Goal: Communication & Community: Answer question/provide support

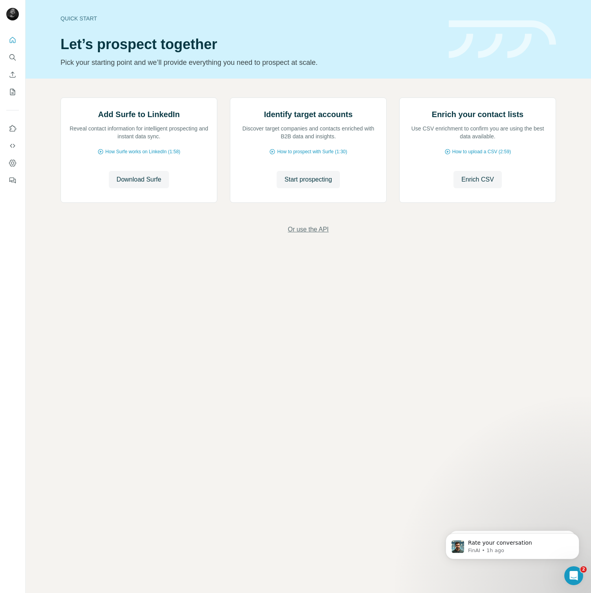
click at [319, 234] on span "Or use the API" at bounding box center [308, 229] width 41 height 9
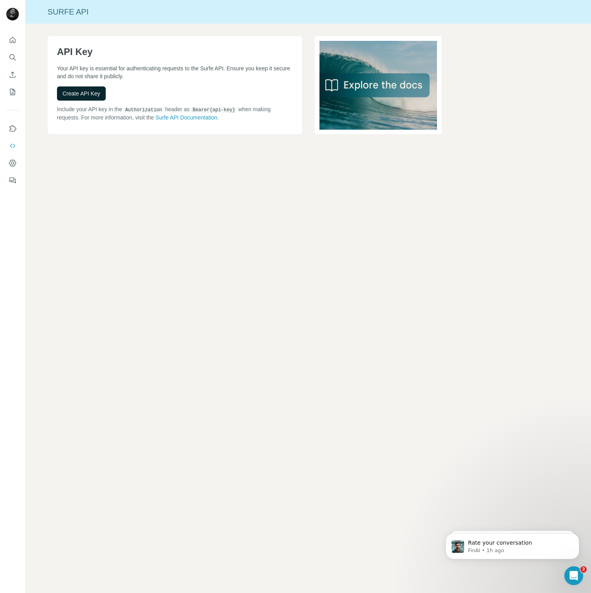
click at [94, 97] on button "Create API Key" at bounding box center [81, 93] width 49 height 14
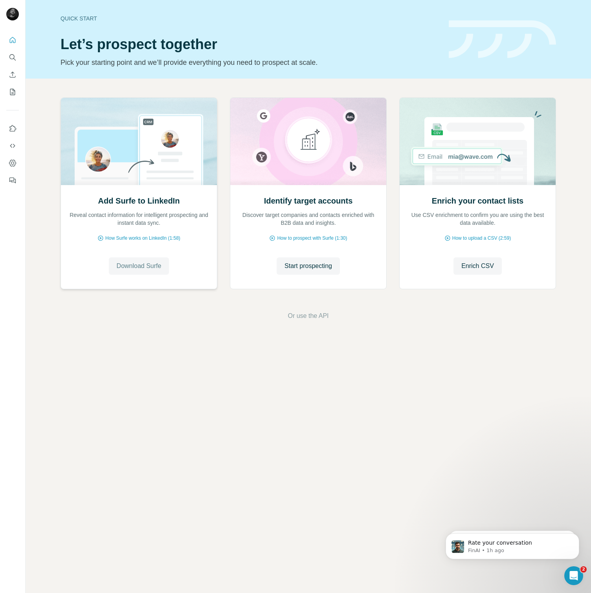
click at [145, 260] on button "Download Surfe" at bounding box center [139, 265] width 61 height 17
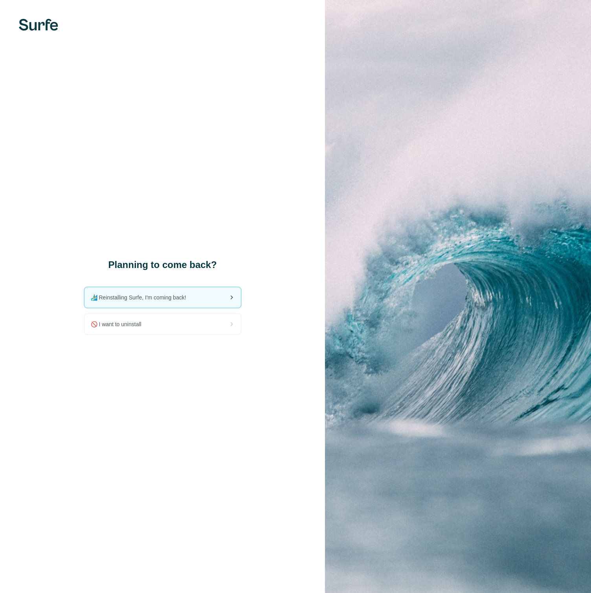
click at [181, 302] on div "🏄🏻‍♂️ Reinstalling Surfe, I'm coming back!" at bounding box center [162, 297] width 156 height 20
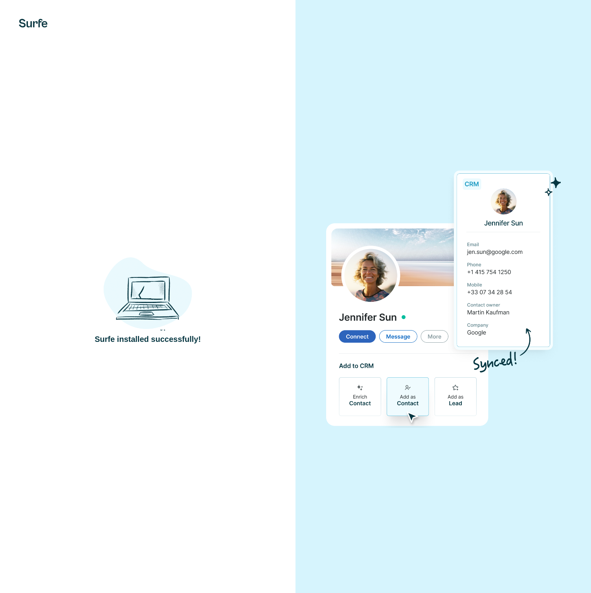
click at [271, 414] on div "Surfe installed successfully!" at bounding box center [147, 296] width 295 height 593
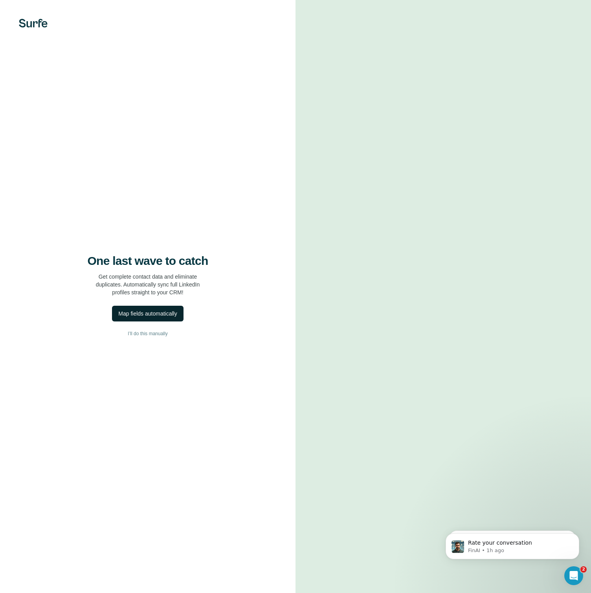
click at [163, 313] on div "Map fields automatically" at bounding box center [147, 314] width 59 height 8
click at [156, 311] on div "Map fields automatically" at bounding box center [147, 314] width 59 height 8
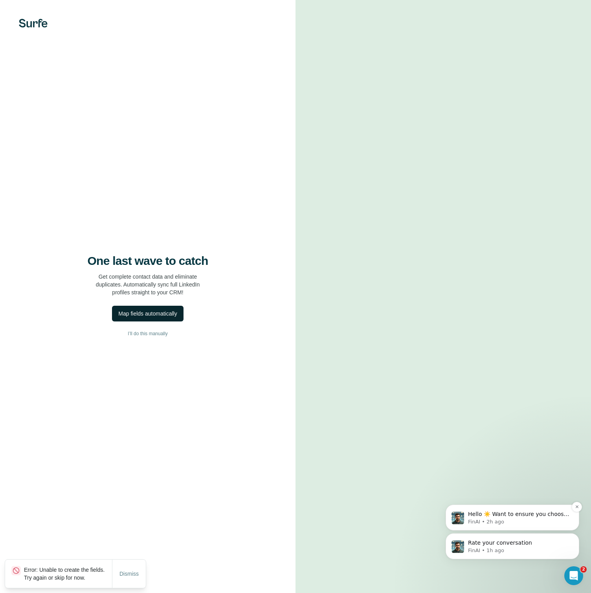
click at [553, 519] on p "FinAI • 2h ago" at bounding box center [518, 521] width 101 height 7
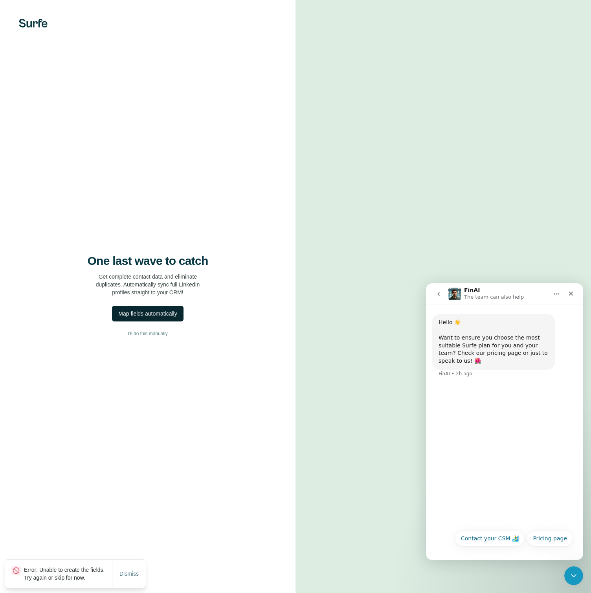
click at [440, 292] on icon "go back" at bounding box center [438, 294] width 6 height 6
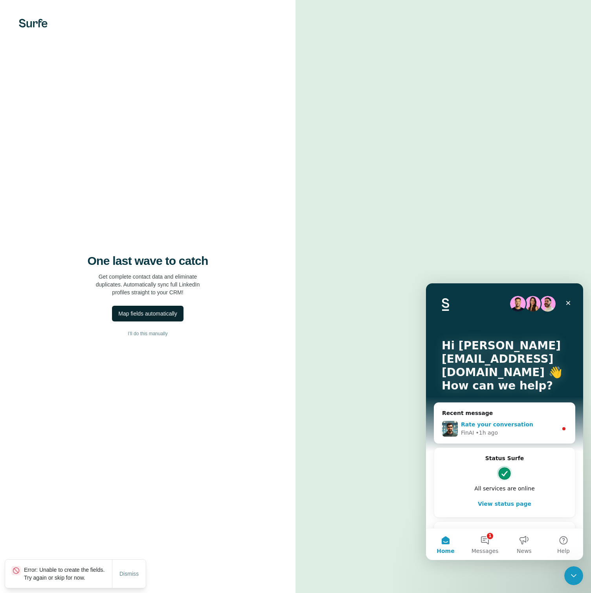
click at [504, 435] on div "FinAI • 1h ago" at bounding box center [509, 433] width 97 height 8
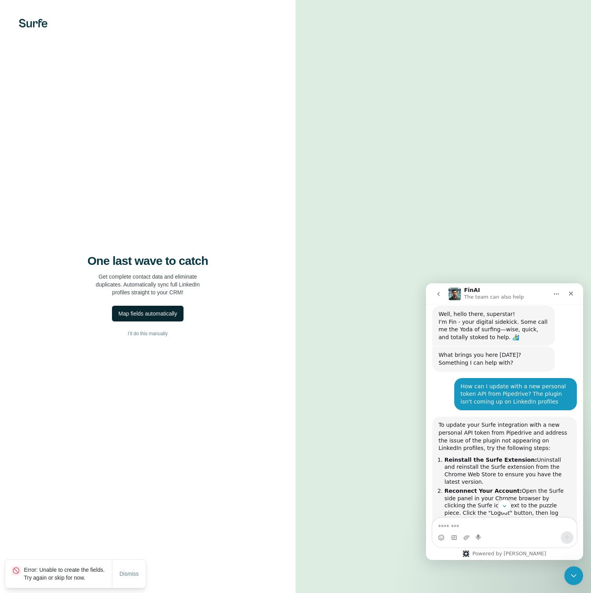
scroll to position [315, 0]
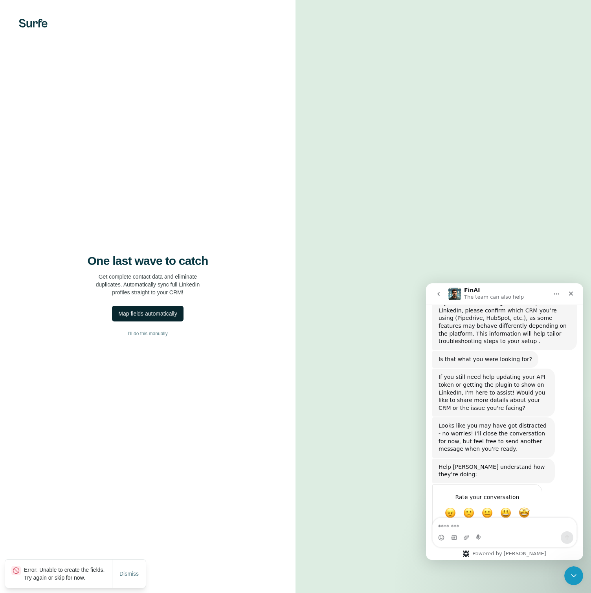
click at [481, 524] on textarea "Message…" at bounding box center [505, 524] width 144 height 13
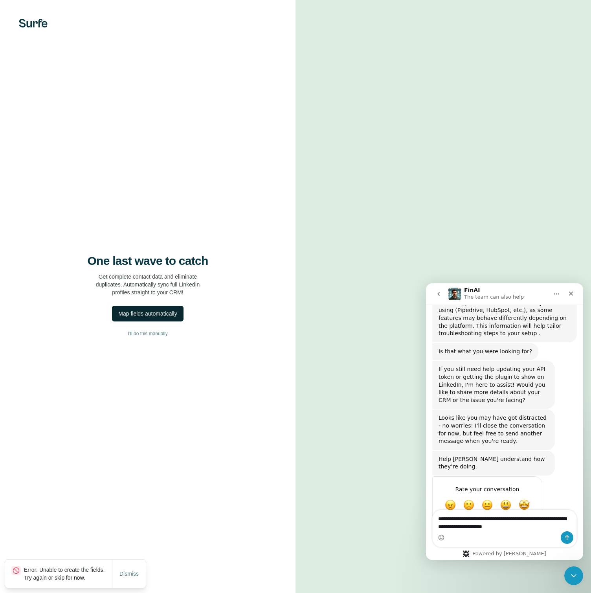
type textarea "**********"
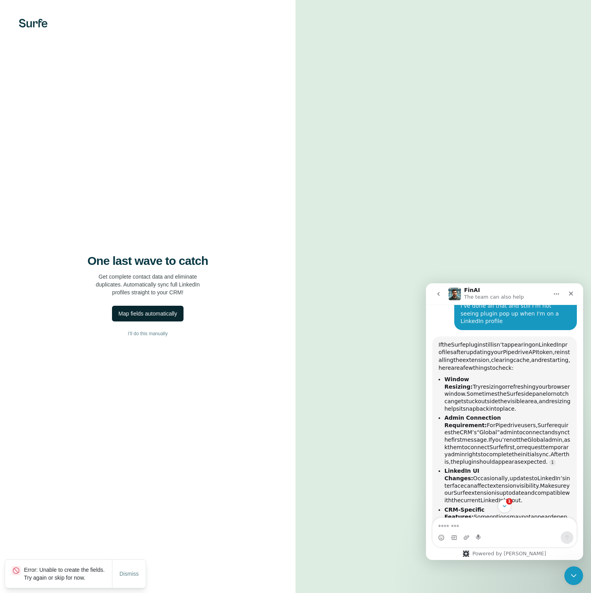
scroll to position [560, 0]
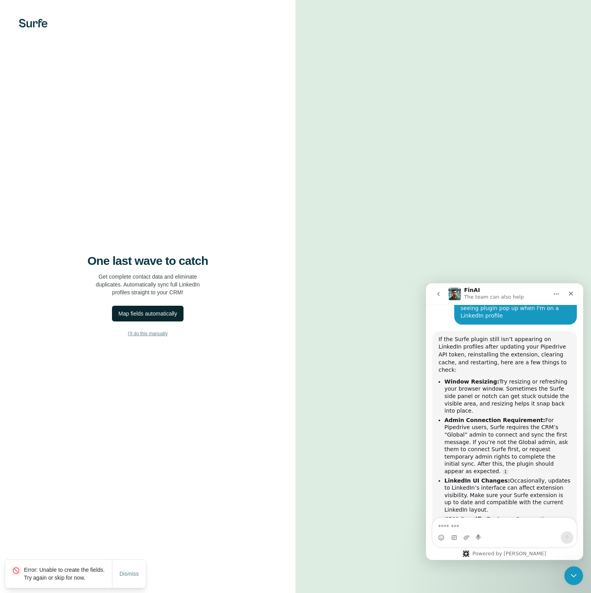
click at [156, 334] on span "I’ll do this manually" at bounding box center [148, 333] width 40 height 7
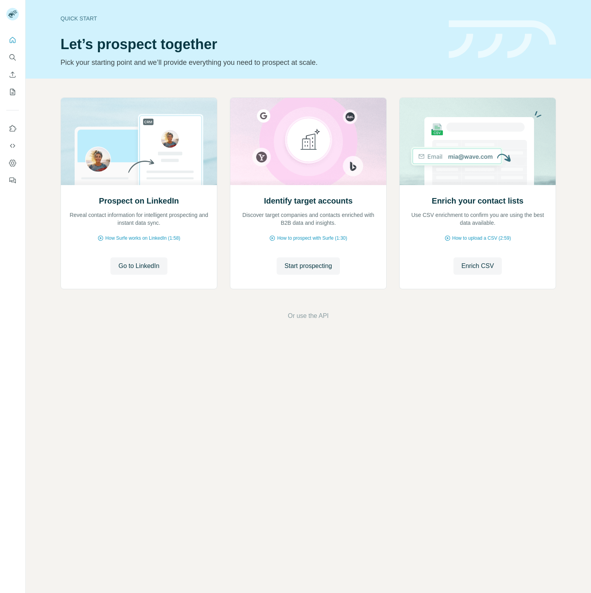
click at [156, 334] on div "Prospect on LinkedIn Reveal contact information for intelligent prospecting and…" at bounding box center [308, 209] width 565 height 261
click at [147, 264] on span "Go to LinkedIn" at bounding box center [138, 265] width 41 height 9
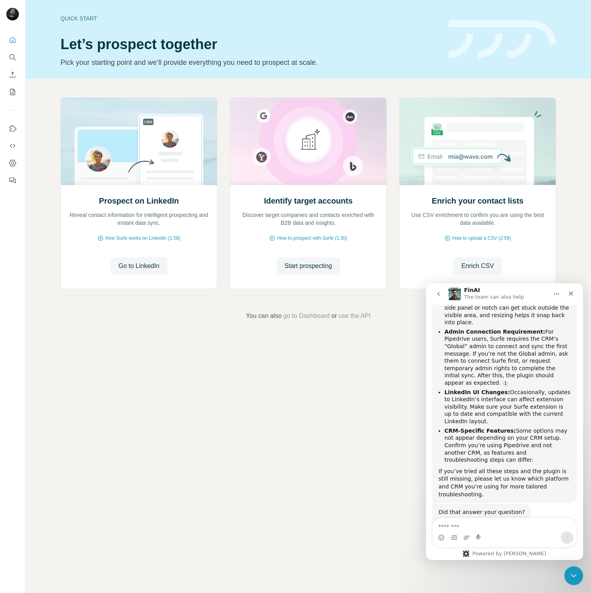
scroll to position [650, 0]
click at [513, 521] on div "I’m sorry the plugin still isn’t showing up despite the steps you’ve taken. Wou…" at bounding box center [504, 557] width 145 height 73
click at [499, 527] on textarea "Message…" at bounding box center [505, 524] width 144 height 13
type textarea "*********"
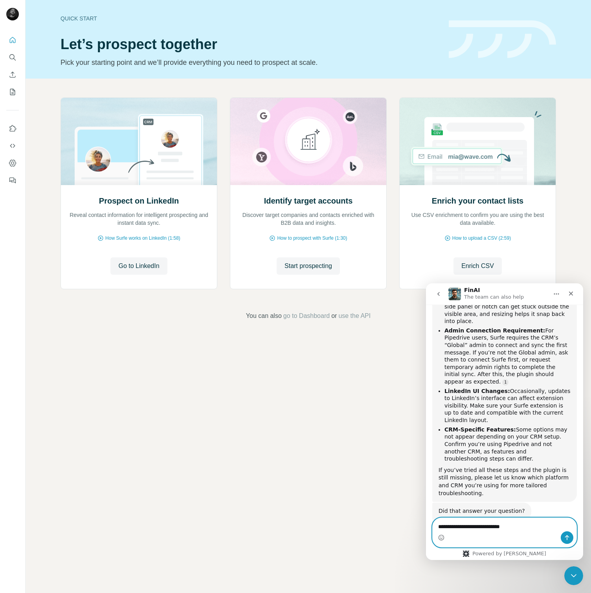
type textarea "**********"
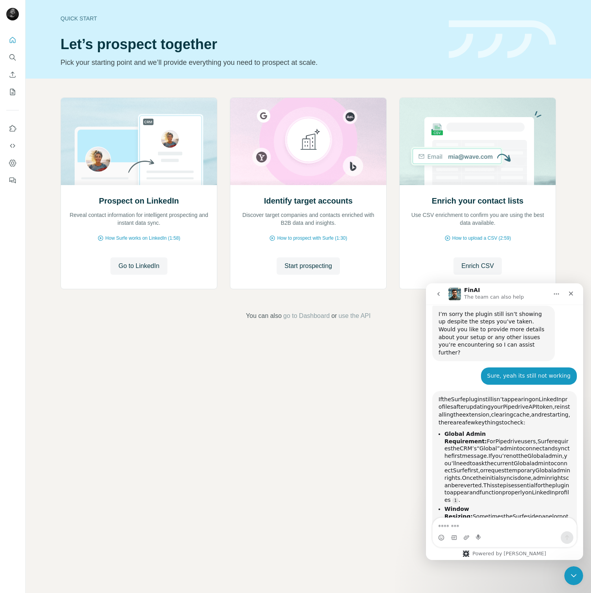
scroll to position [872, 0]
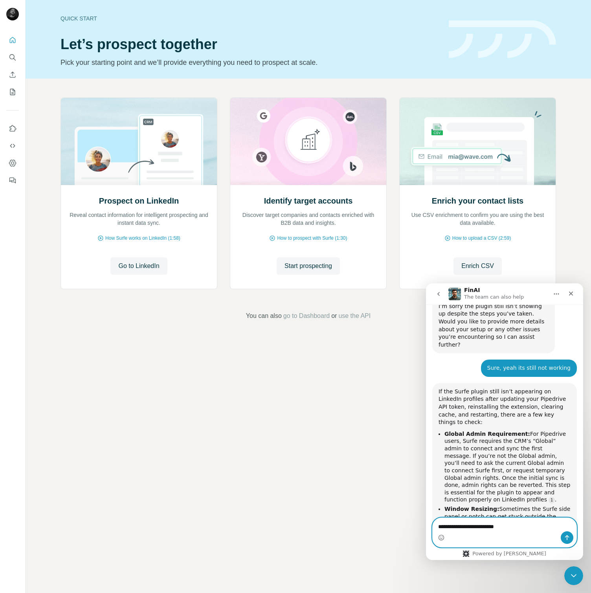
type textarea "**********"
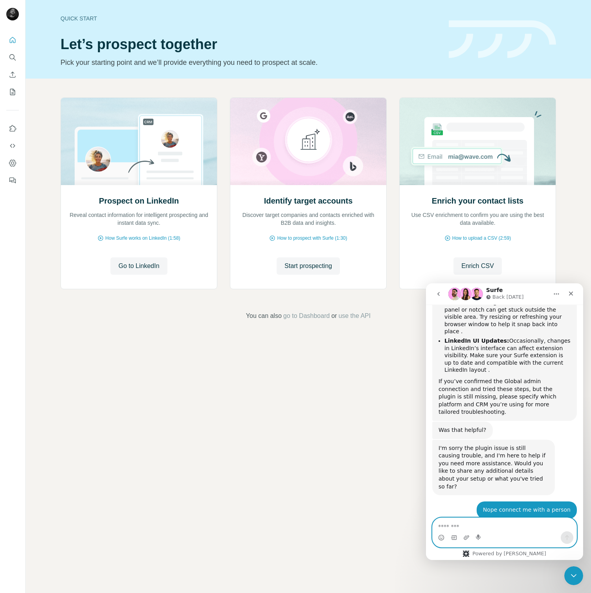
scroll to position [1079, 0]
